Goal: Task Accomplishment & Management: Use online tool/utility

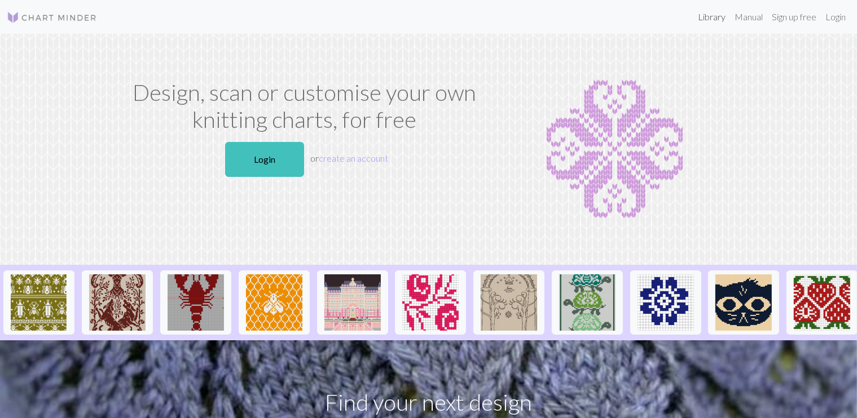
click at [714, 19] on link "Library" at bounding box center [711, 17] width 37 height 23
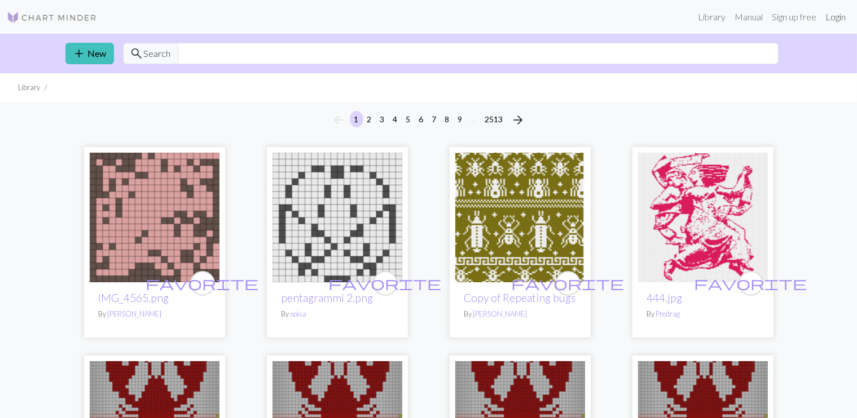
click at [839, 15] on link "Login" at bounding box center [834, 17] width 29 height 23
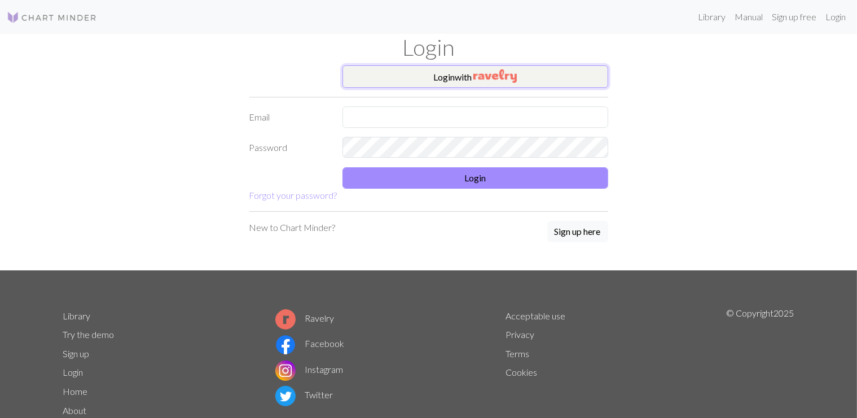
click at [462, 76] on button "Login with" at bounding box center [475, 76] width 266 height 23
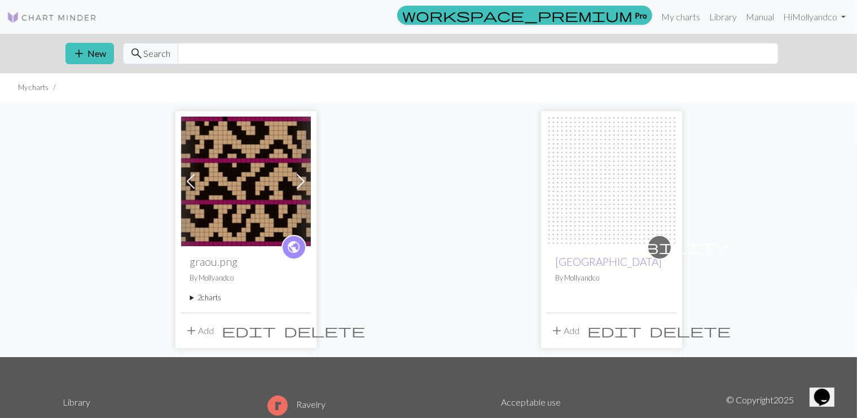
click at [275, 326] on span "edit" at bounding box center [249, 331] width 54 height 16
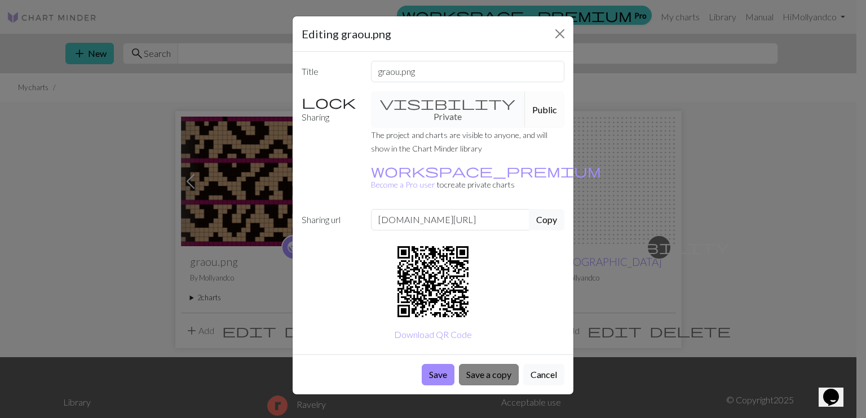
click at [496, 364] on button "Save a copy" at bounding box center [489, 374] width 60 height 21
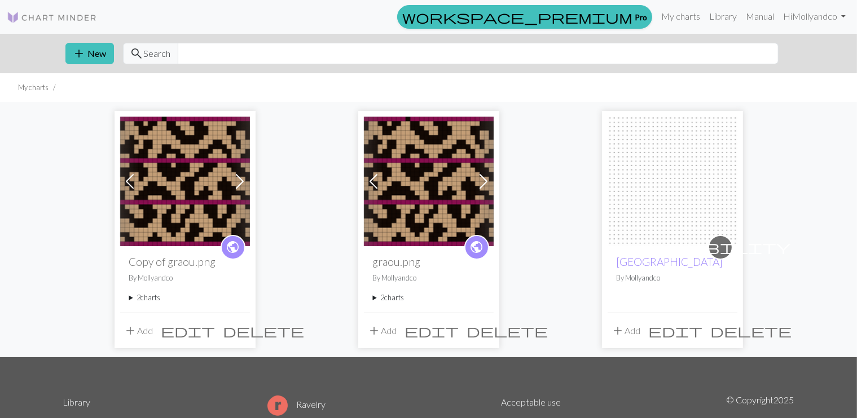
click at [192, 174] on img at bounding box center [185, 182] width 130 height 130
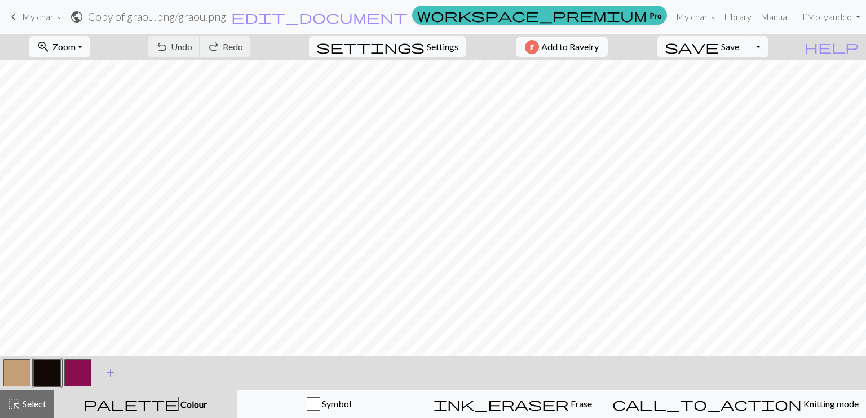
click at [108, 372] on span "add" at bounding box center [111, 373] width 14 height 16
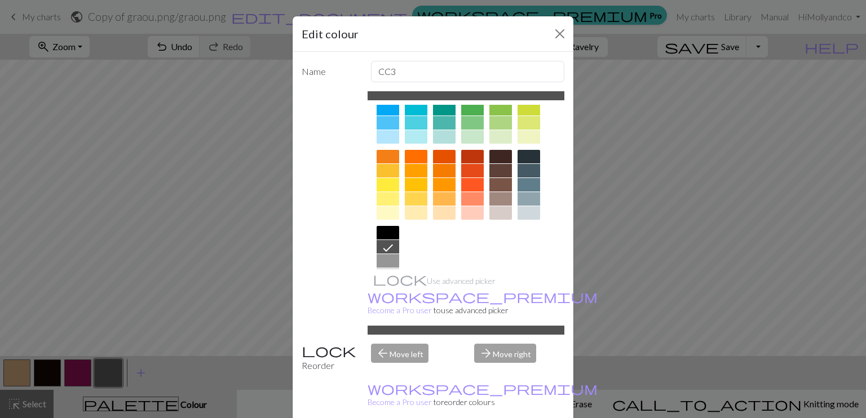
scroll to position [99, 0]
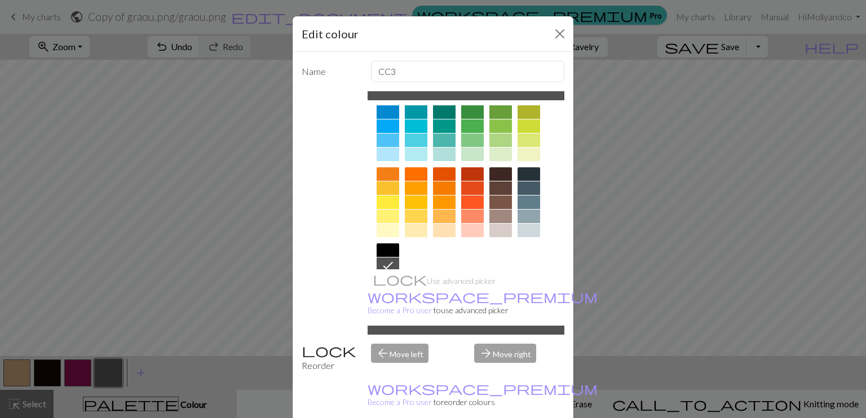
click at [468, 197] on div at bounding box center [472, 203] width 23 height 14
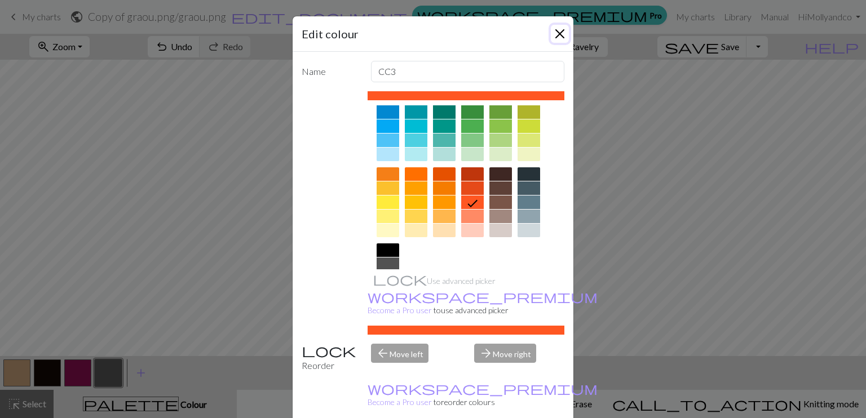
click at [553, 39] on button "Close" at bounding box center [560, 34] width 18 height 18
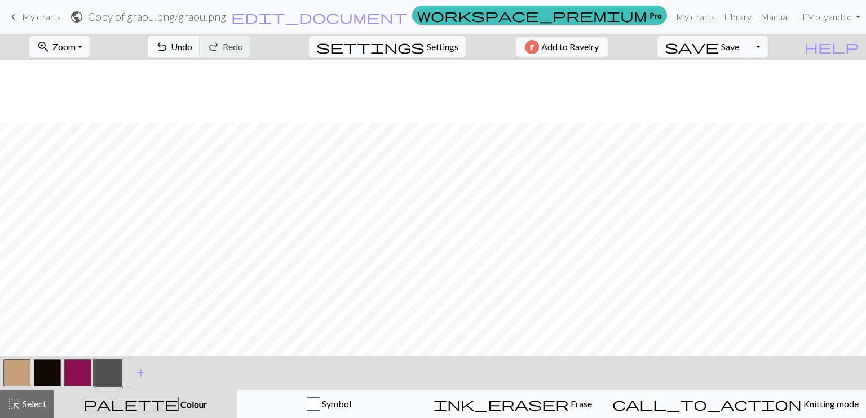
scroll to position [79, 0]
click at [140, 373] on span "add" at bounding box center [141, 373] width 14 height 16
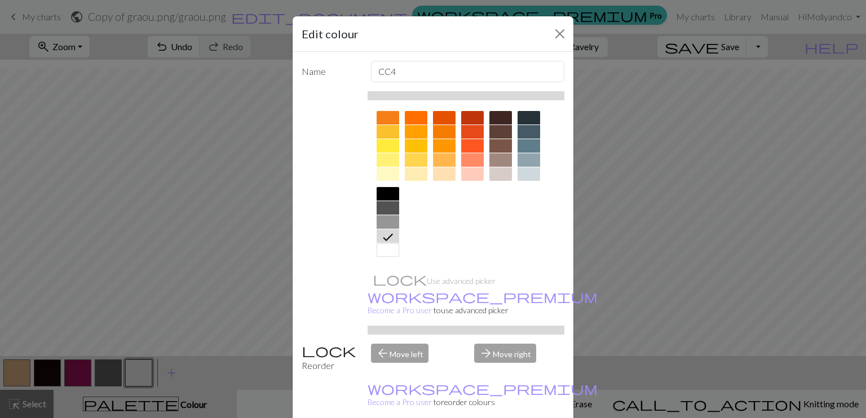
scroll to position [99, 0]
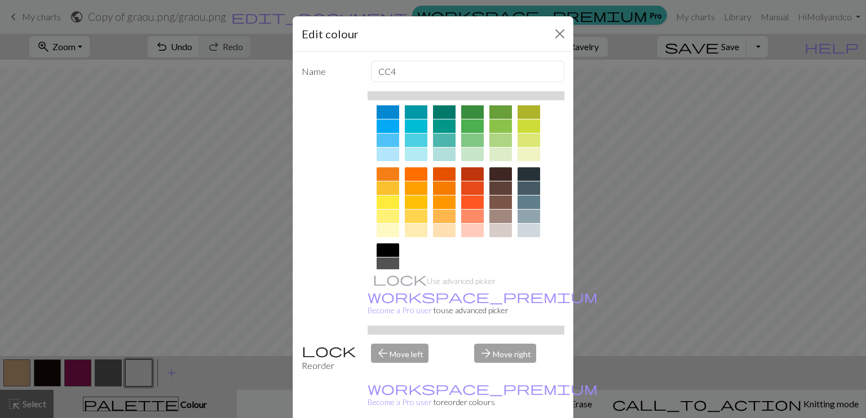
click at [470, 200] on div at bounding box center [472, 203] width 23 height 14
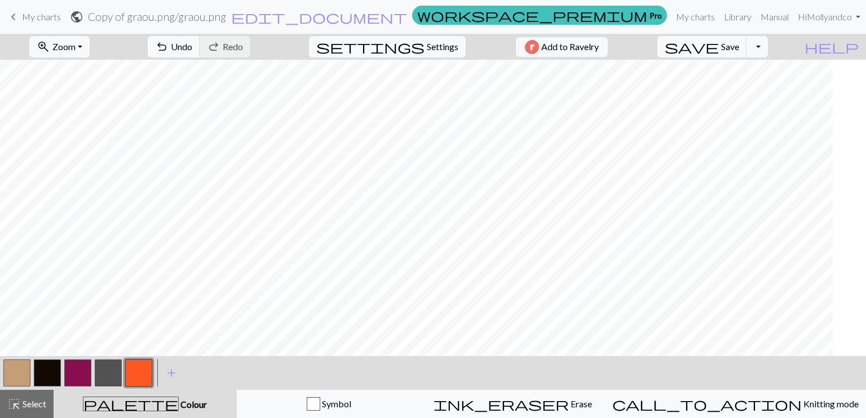
scroll to position [0, 0]
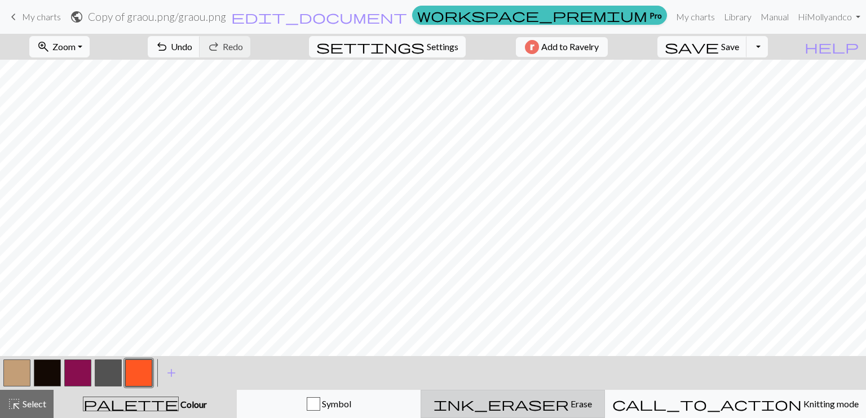
click at [561, 411] on div "ink_eraser Erase Erase" at bounding box center [513, 405] width 170 height 14
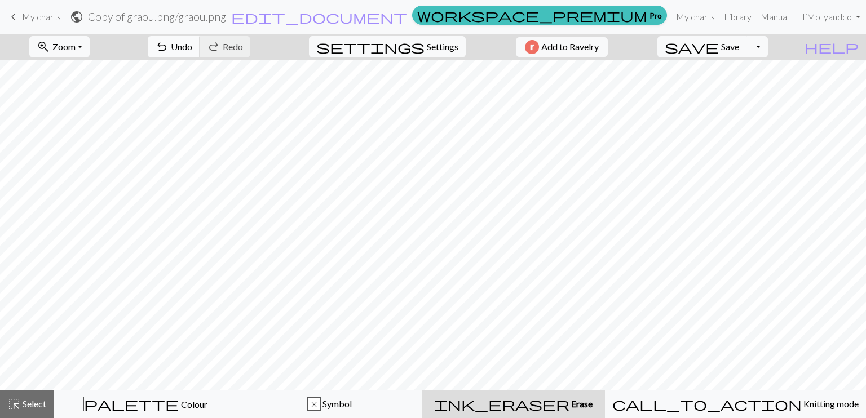
click at [192, 42] on span "Undo" at bounding box center [181, 46] width 21 height 11
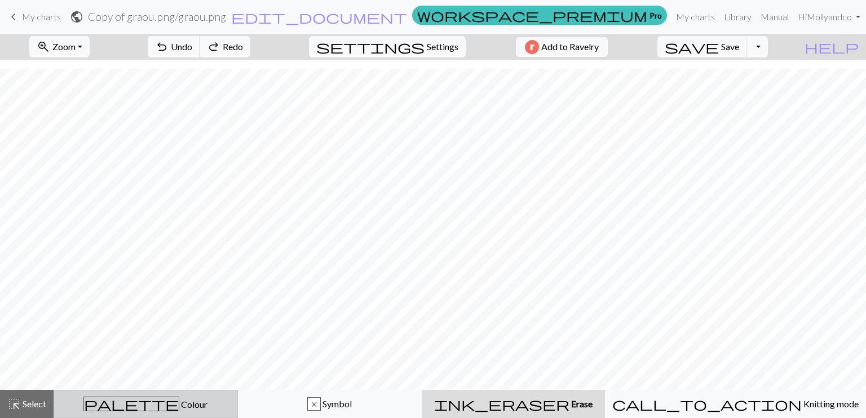
click at [153, 396] on button "palette Colour Colour" at bounding box center [146, 404] width 184 height 28
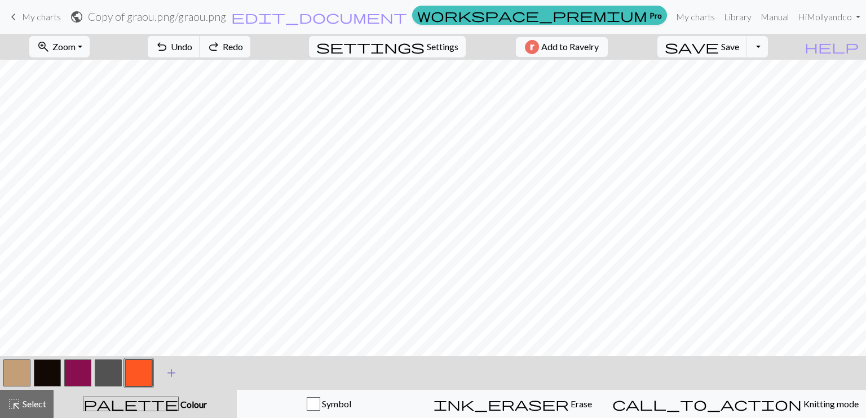
click at [177, 372] on span "add" at bounding box center [172, 373] width 14 height 16
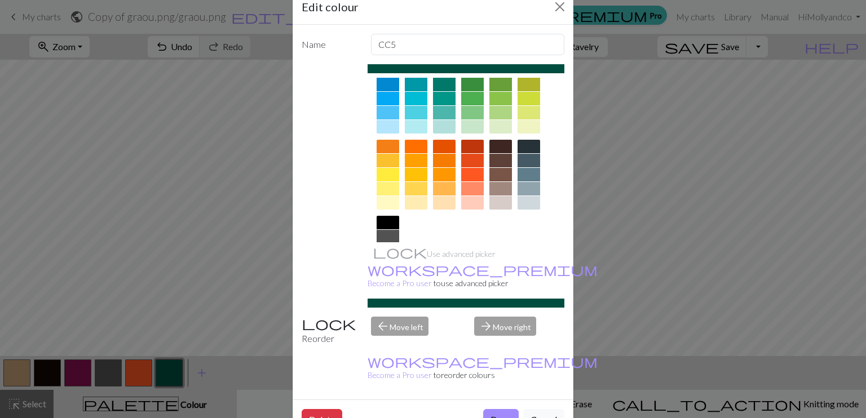
scroll to position [155, 0]
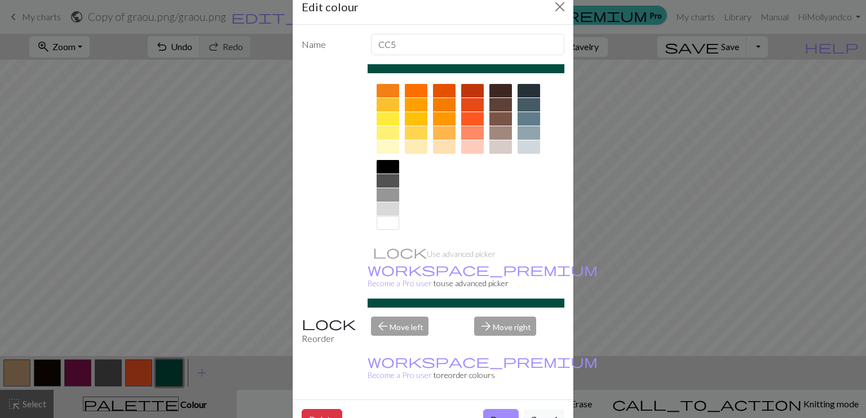
click at [382, 226] on div at bounding box center [388, 224] width 23 height 14
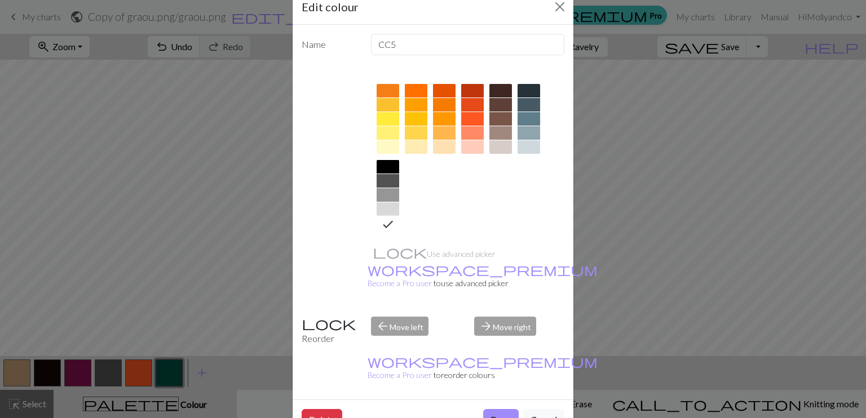
click at [495, 409] on button "Done" at bounding box center [501, 419] width 36 height 21
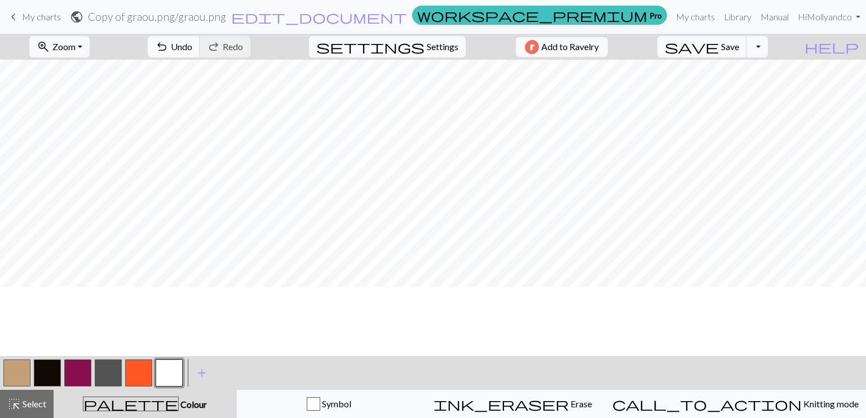
scroll to position [0, 0]
click at [142, 374] on button "button" at bounding box center [138, 373] width 27 height 27
click at [169, 376] on button "button" at bounding box center [169, 373] width 27 height 27
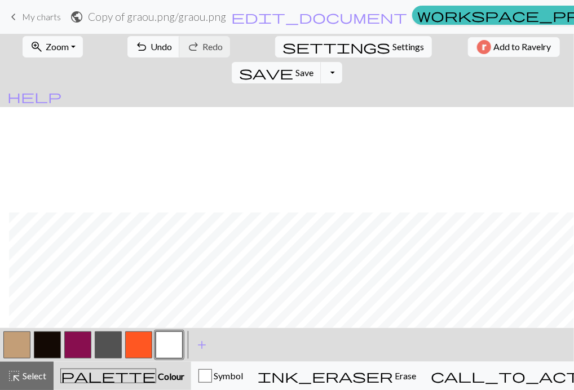
scroll to position [107, 604]
click at [46, 344] on button "button" at bounding box center [47, 345] width 27 height 27
click at [176, 341] on button "button" at bounding box center [169, 345] width 27 height 27
click at [48, 345] on button "button" at bounding box center [47, 345] width 27 height 27
click at [180, 342] on button "button" at bounding box center [169, 345] width 27 height 27
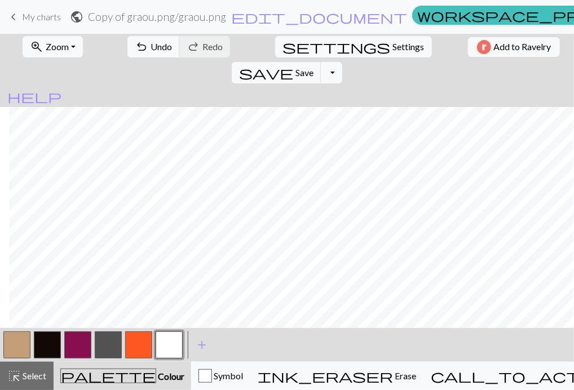
click at [54, 343] on button "button" at bounding box center [47, 345] width 27 height 27
drag, startPoint x: 174, startPoint y: 350, endPoint x: 173, endPoint y: 341, distance: 8.5
click at [174, 350] on button "button" at bounding box center [169, 345] width 27 height 27
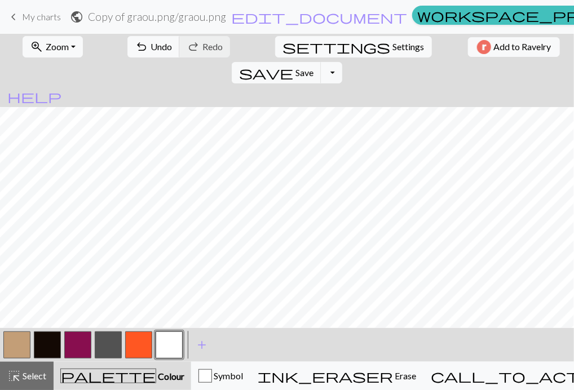
click at [363, 351] on div "< > add Add a colour" at bounding box center [287, 345] width 574 height 34
click at [52, 338] on button "button" at bounding box center [47, 345] width 27 height 27
click at [168, 345] on button "button" at bounding box center [169, 345] width 27 height 27
drag, startPoint x: 56, startPoint y: 345, endPoint x: 59, endPoint y: 331, distance: 13.8
click at [55, 345] on button "button" at bounding box center [47, 345] width 27 height 27
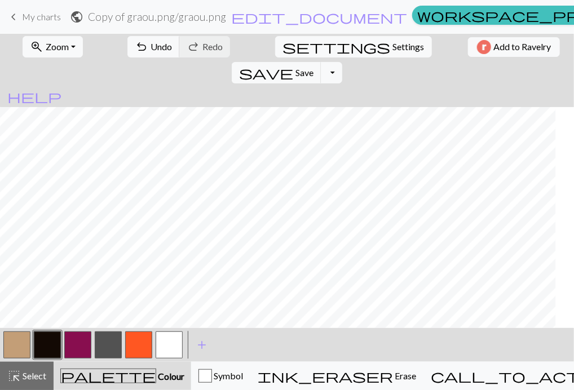
scroll to position [9, 170]
click at [158, 345] on button "button" at bounding box center [169, 345] width 27 height 27
click at [42, 340] on button "button" at bounding box center [47, 345] width 27 height 27
click at [171, 345] on button "button" at bounding box center [169, 345] width 27 height 27
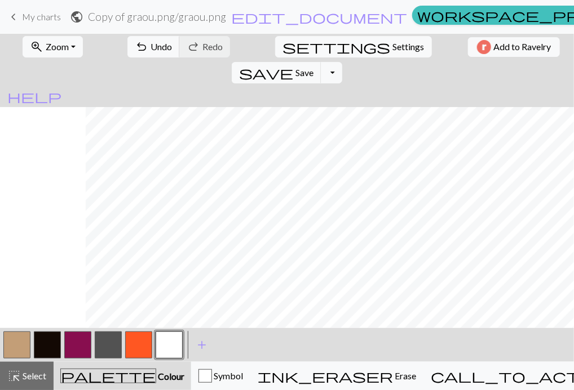
scroll to position [9, 262]
click at [55, 342] on button "button" at bounding box center [47, 345] width 27 height 27
click at [179, 343] on button "button" at bounding box center [169, 345] width 27 height 27
drag, startPoint x: 45, startPoint y: 342, endPoint x: 48, endPoint y: 331, distance: 11.2
click at [45, 342] on button "button" at bounding box center [47, 345] width 27 height 27
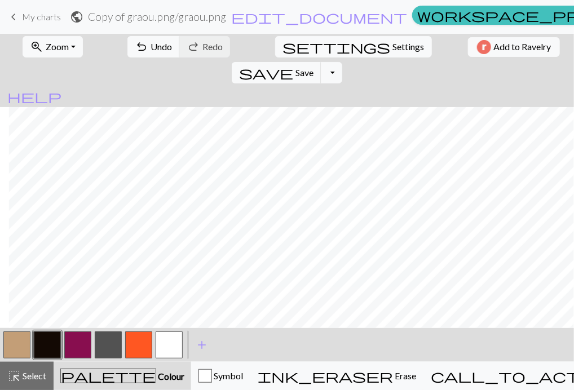
click at [168, 343] on button "button" at bounding box center [169, 345] width 27 height 27
click at [41, 343] on button "button" at bounding box center [47, 345] width 27 height 27
click at [171, 341] on button "button" at bounding box center [169, 345] width 27 height 27
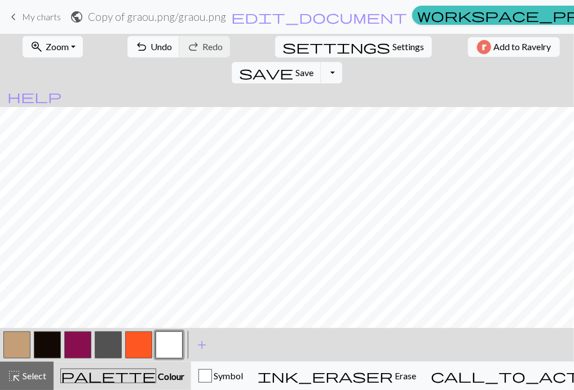
click at [45, 341] on button "button" at bounding box center [47, 345] width 27 height 27
click at [170, 342] on button "button" at bounding box center [169, 345] width 27 height 27
click at [56, 341] on button "button" at bounding box center [47, 345] width 27 height 27
click at [170, 343] on button "button" at bounding box center [169, 345] width 27 height 27
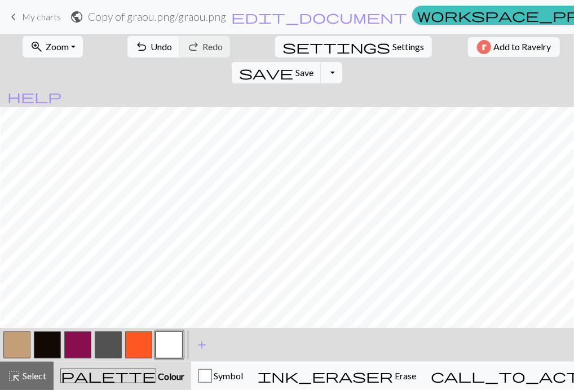
click at [52, 336] on button "button" at bounding box center [47, 345] width 27 height 27
click at [276, 21] on span "edit_document" at bounding box center [319, 17] width 176 height 16
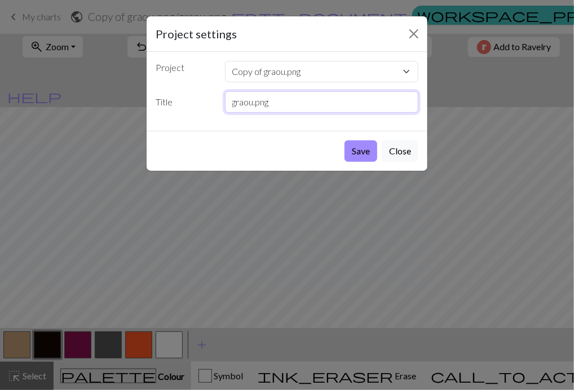
click at [311, 96] on input "graou.png" at bounding box center [322, 101] width 194 height 21
drag, startPoint x: 311, startPoint y: 96, endPoint x: 224, endPoint y: 102, distance: 87.0
click at [225, 102] on input "graou.png" at bounding box center [322, 101] width 194 height 21
type input "ZEBRA"
click at [310, 74] on select "Copy of graou.png graou.png Chamonix" at bounding box center [322, 71] width 194 height 21
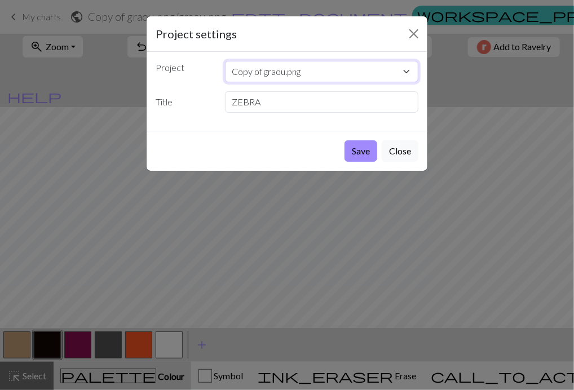
click at [307, 69] on select "Copy of graou.png graou.png Chamonix" at bounding box center [322, 71] width 194 height 21
drag, startPoint x: 307, startPoint y: 69, endPoint x: 255, endPoint y: 73, distance: 52.0
click at [255, 73] on select "Copy of graou.png graou.png Chamonix" at bounding box center [322, 71] width 194 height 21
click at [359, 152] on button "Save" at bounding box center [361, 150] width 33 height 21
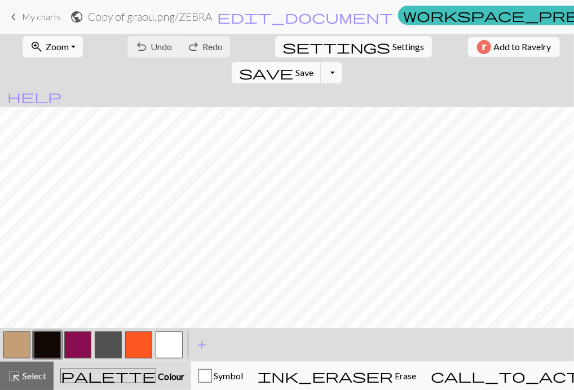
click at [314, 67] on span "Save" at bounding box center [304, 72] width 18 height 11
click at [342, 62] on button "Toggle Dropdown" at bounding box center [331, 72] width 21 height 21
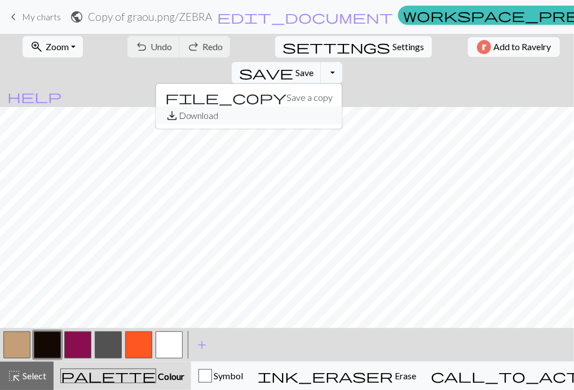
click at [342, 107] on button "save_alt Download" at bounding box center [249, 116] width 186 height 18
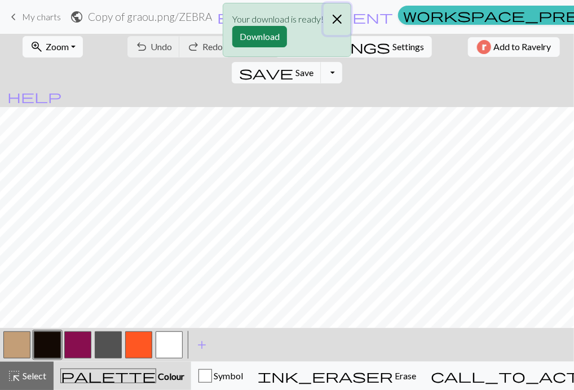
click at [337, 19] on button "Close" at bounding box center [337, 19] width 27 height 32
